Goal: Information Seeking & Learning: Learn about a topic

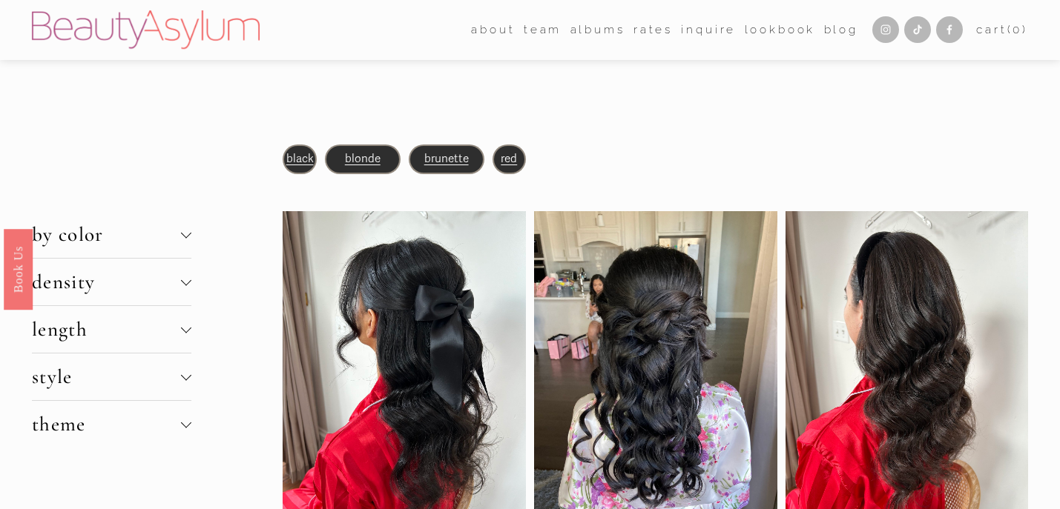
click at [185, 372] on div at bounding box center [186, 375] width 10 height 10
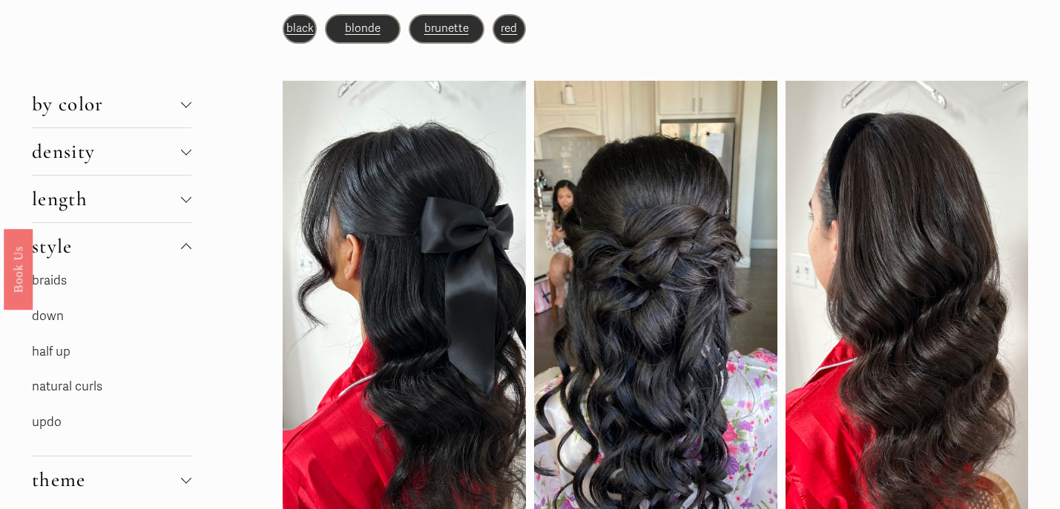
scroll to position [136, 0]
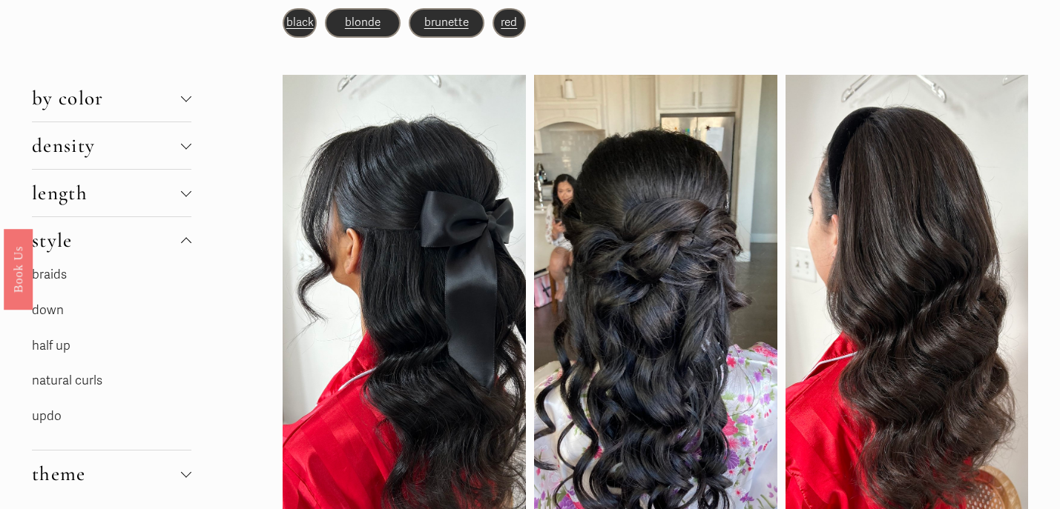
click at [97, 383] on link "natural curls" at bounding box center [67, 381] width 70 height 16
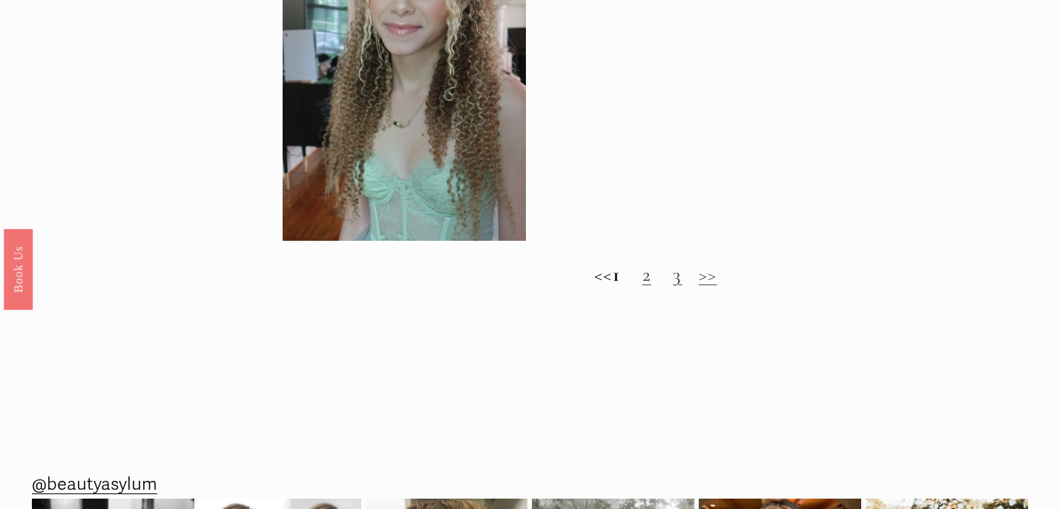
scroll to position [1217, 0]
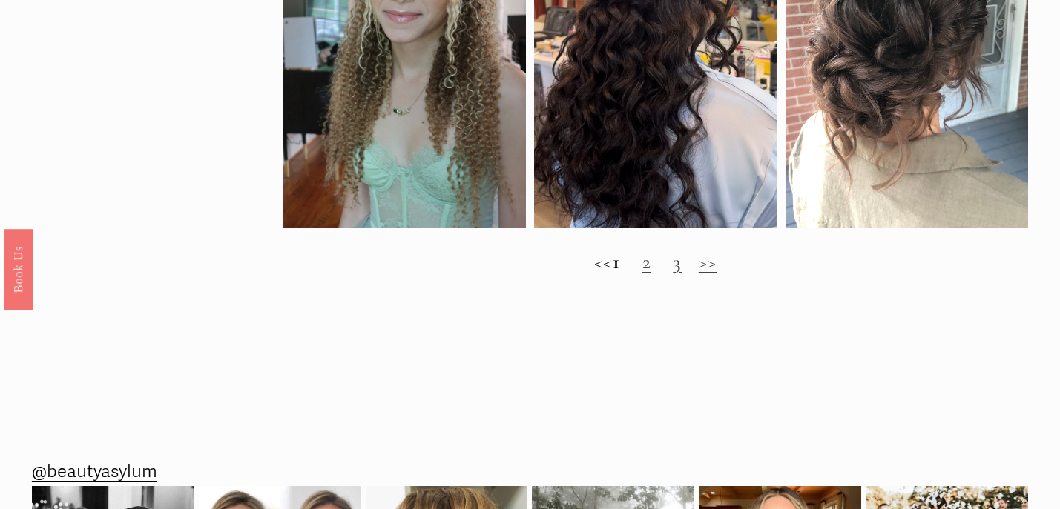
click at [651, 259] on link "2" at bounding box center [646, 262] width 9 height 24
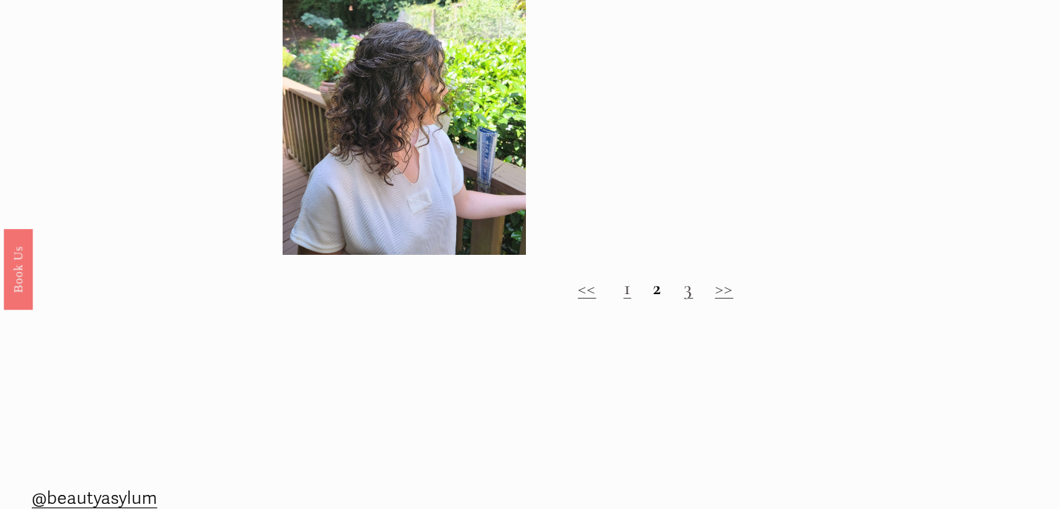
scroll to position [841, 0]
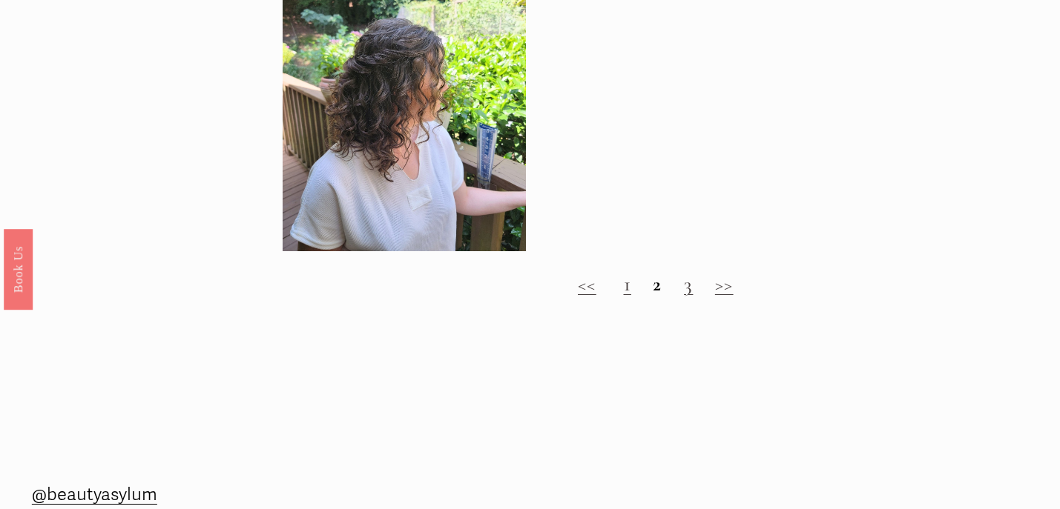
click at [690, 289] on link "3" at bounding box center [688, 284] width 9 height 24
